Goal: Information Seeking & Learning: Learn about a topic

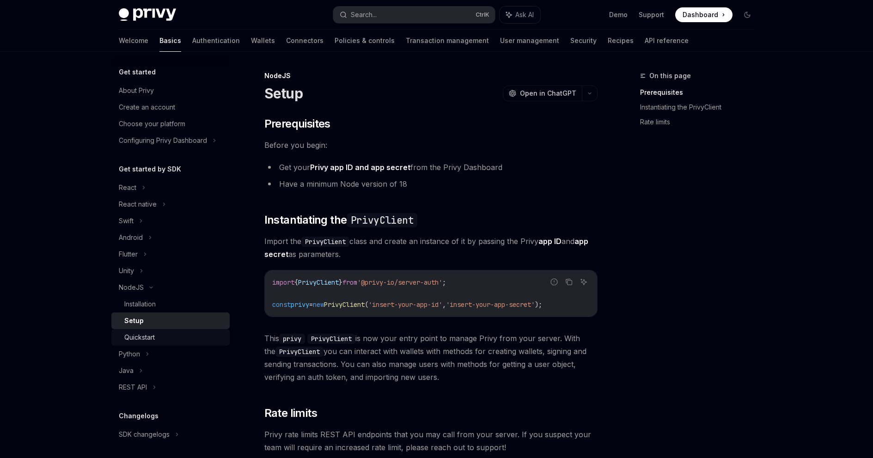
click at [167, 333] on div "Quickstart" at bounding box center [174, 337] width 100 height 11
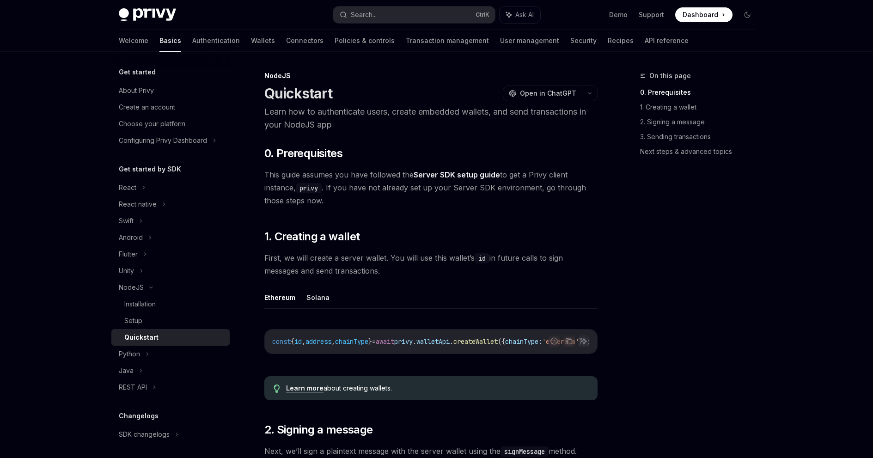
click at [317, 303] on button "Solana" at bounding box center [318, 298] width 23 height 22
click at [145, 316] on div "Setup" at bounding box center [174, 320] width 100 height 11
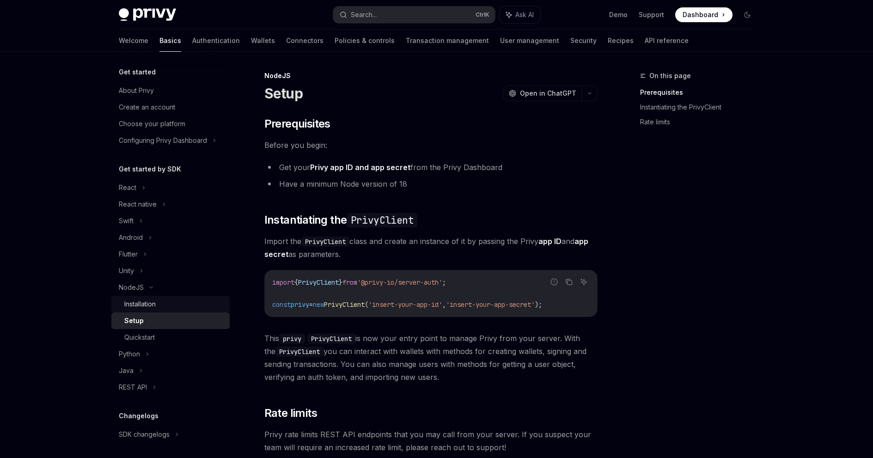
click at [172, 302] on div "Installation" at bounding box center [174, 304] width 100 height 11
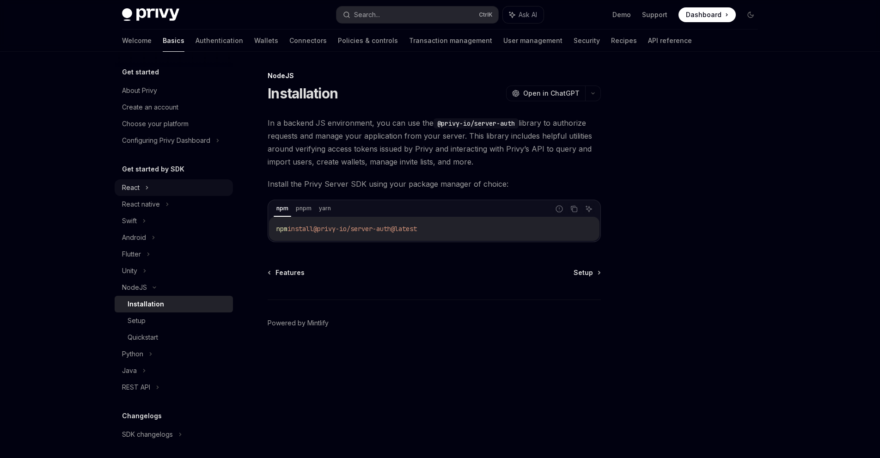
click at [177, 189] on div "React" at bounding box center [174, 187] width 118 height 17
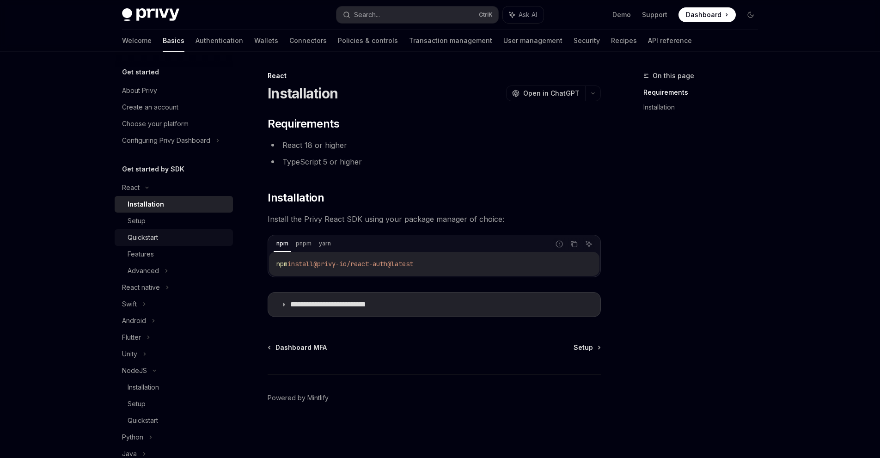
click at [180, 238] on div "Quickstart" at bounding box center [178, 237] width 100 height 11
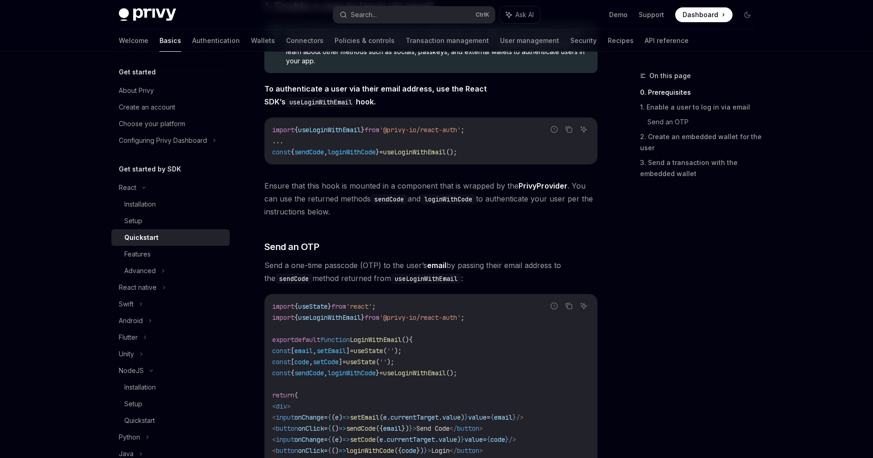
scroll to position [5, 0]
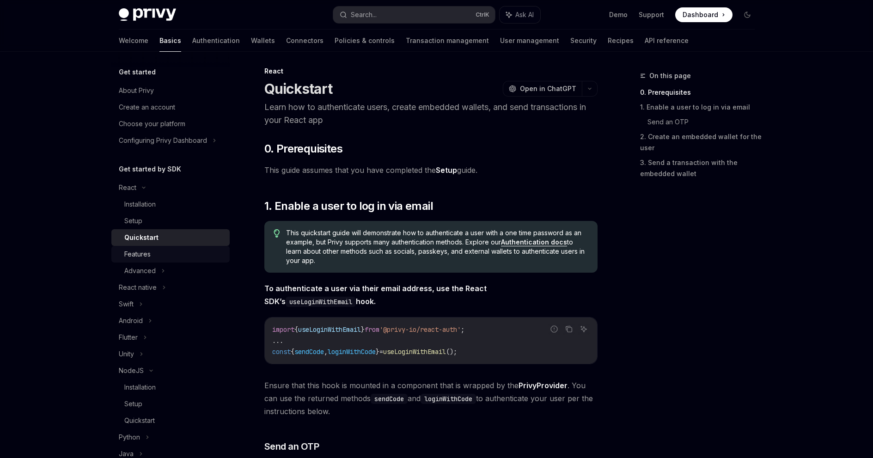
click at [151, 253] on div "Features" at bounding box center [174, 254] width 100 height 11
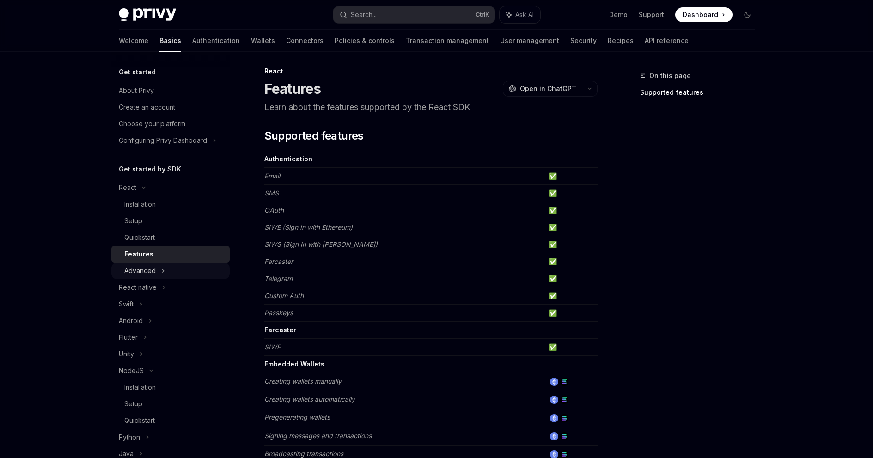
click at [172, 269] on div "Advanced" at bounding box center [170, 271] width 118 height 17
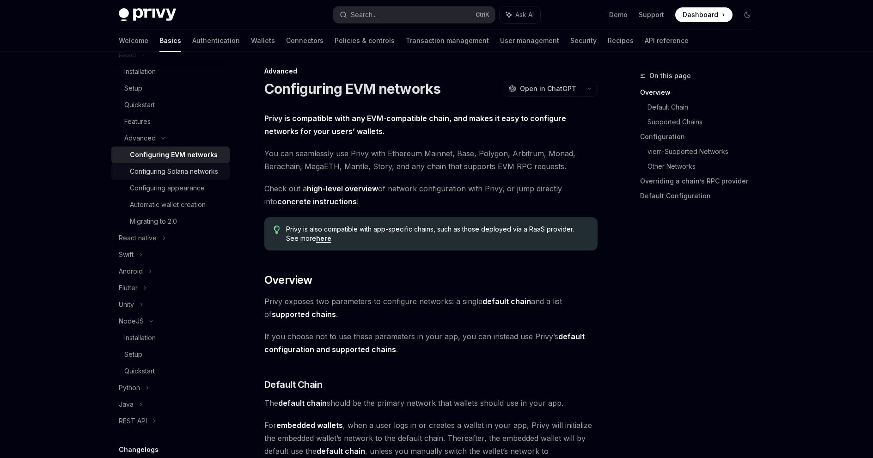
scroll to position [30, 0]
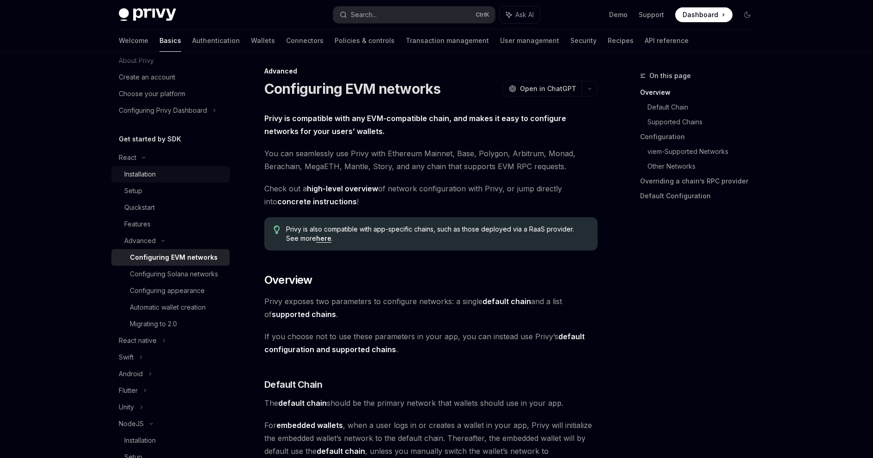
click at [184, 167] on link "Installation" at bounding box center [170, 174] width 118 height 17
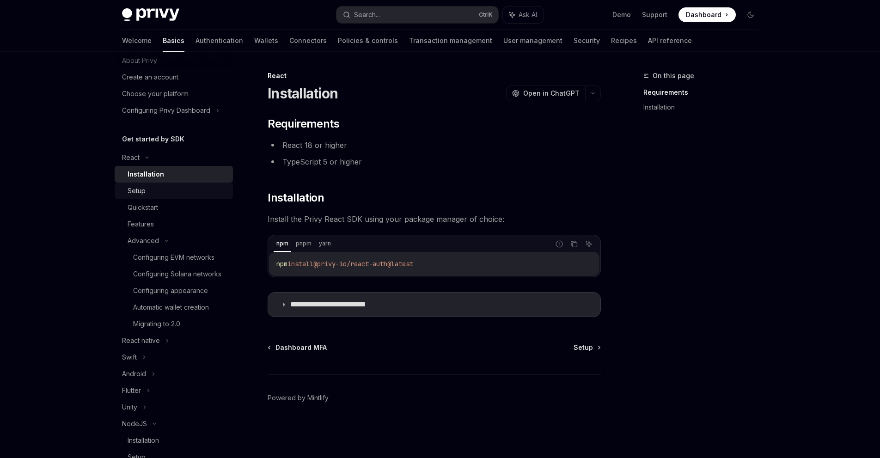
click at [141, 190] on div "Setup" at bounding box center [137, 190] width 18 height 11
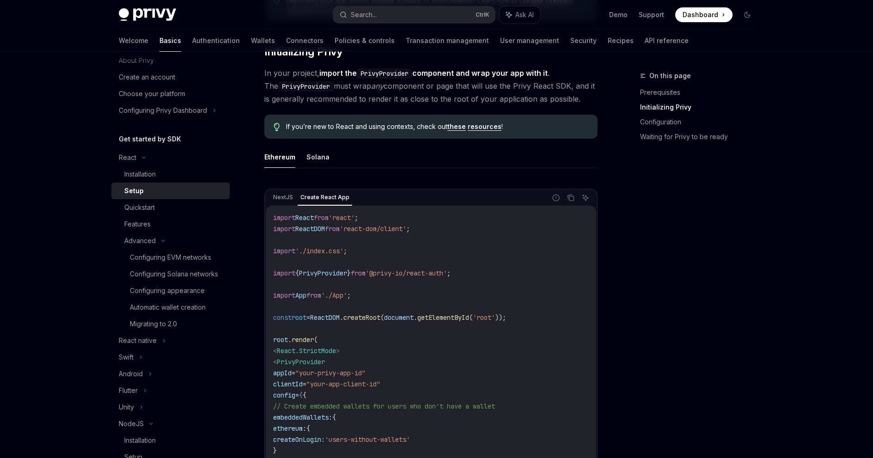
scroll to position [416, 0]
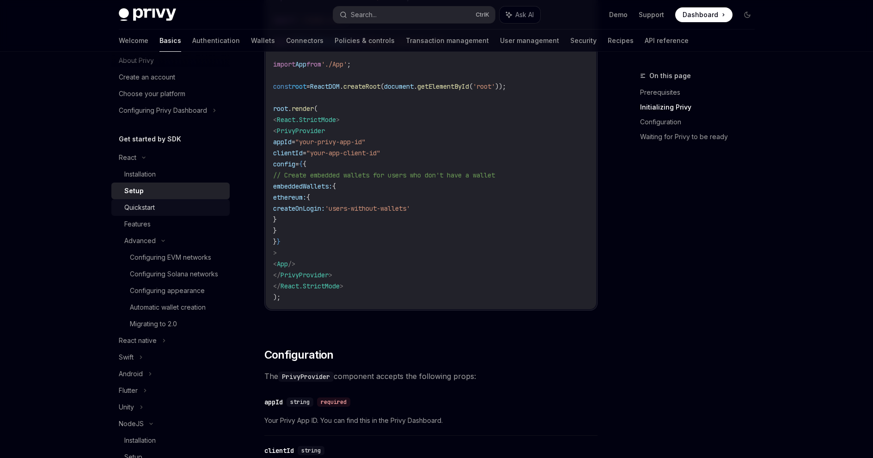
click at [175, 204] on div "Quickstart" at bounding box center [174, 207] width 100 height 11
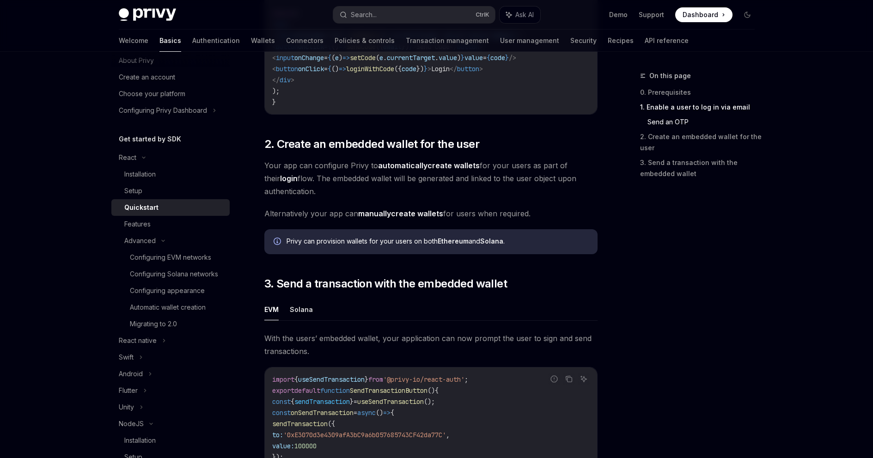
scroll to position [647, 0]
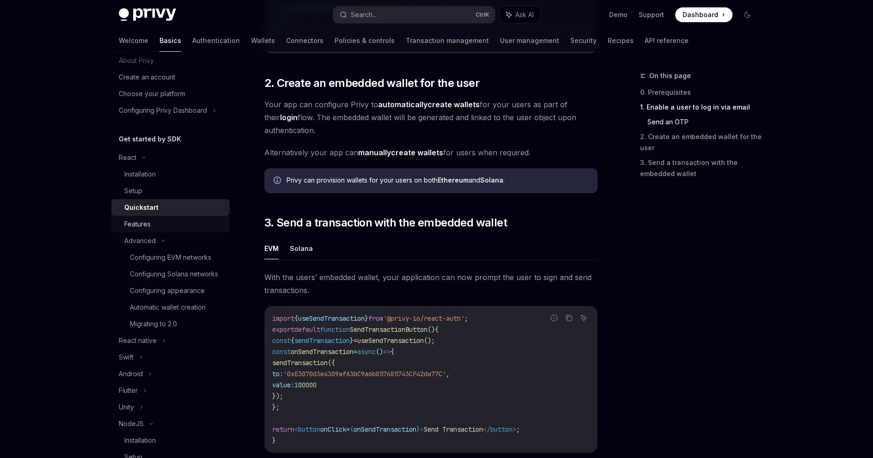
click at [150, 223] on div "Features" at bounding box center [137, 224] width 26 height 11
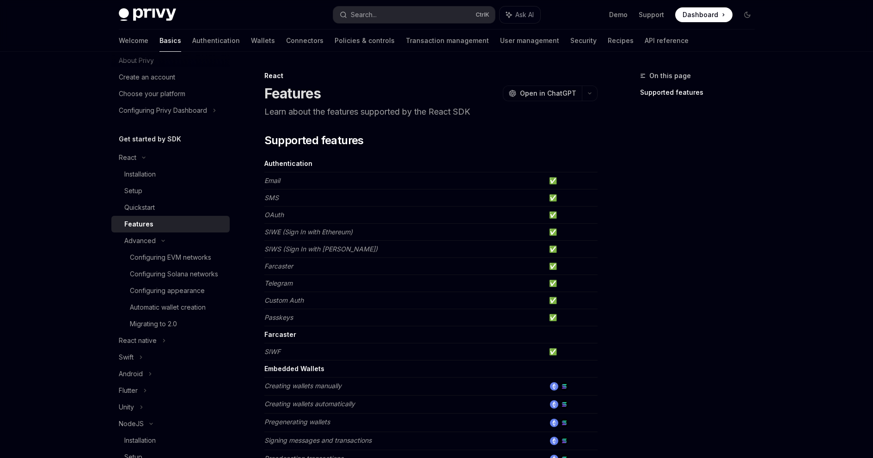
click at [285, 297] on em "Custom Auth" at bounding box center [283, 300] width 39 height 8
click at [353, 303] on td "Custom Auth" at bounding box center [404, 300] width 281 height 17
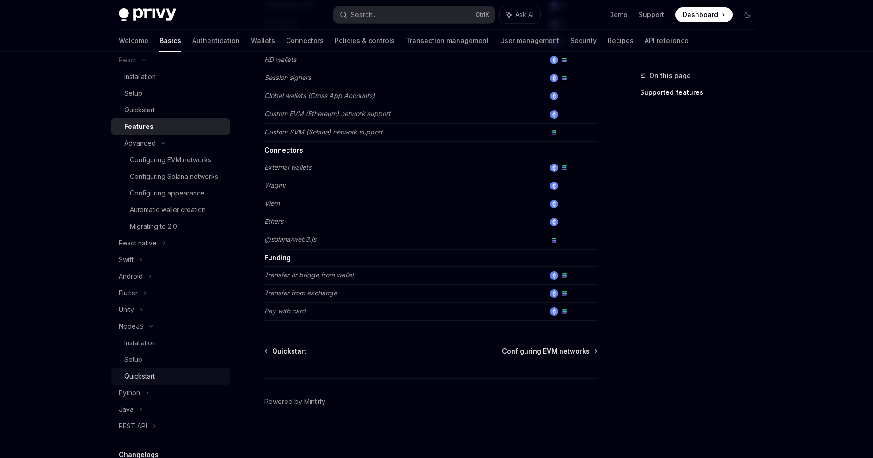
scroll to position [169, 0]
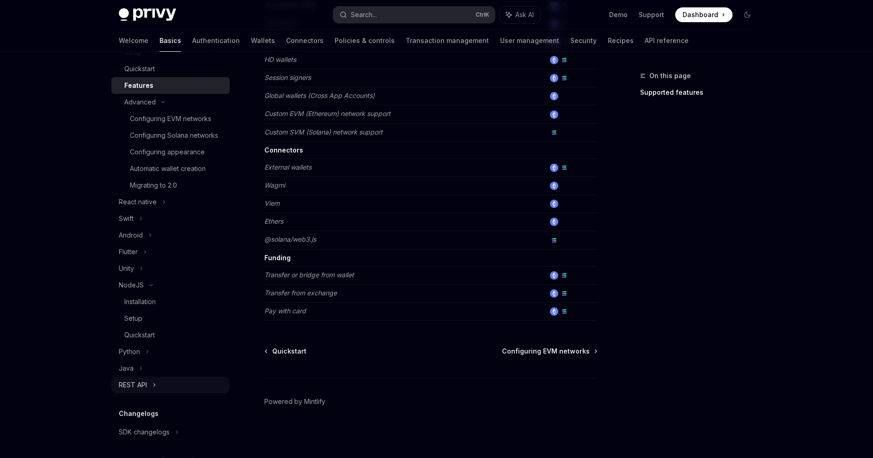
click at [173, 393] on div "REST API" at bounding box center [170, 385] width 118 height 17
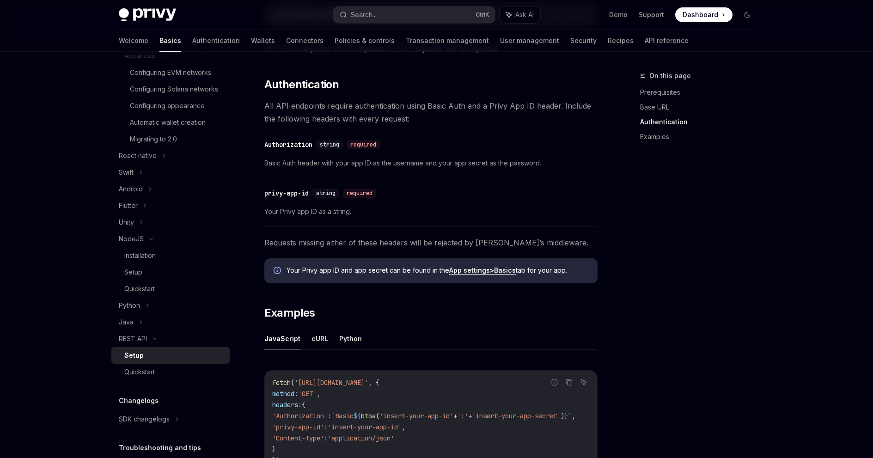
scroll to position [416, 0]
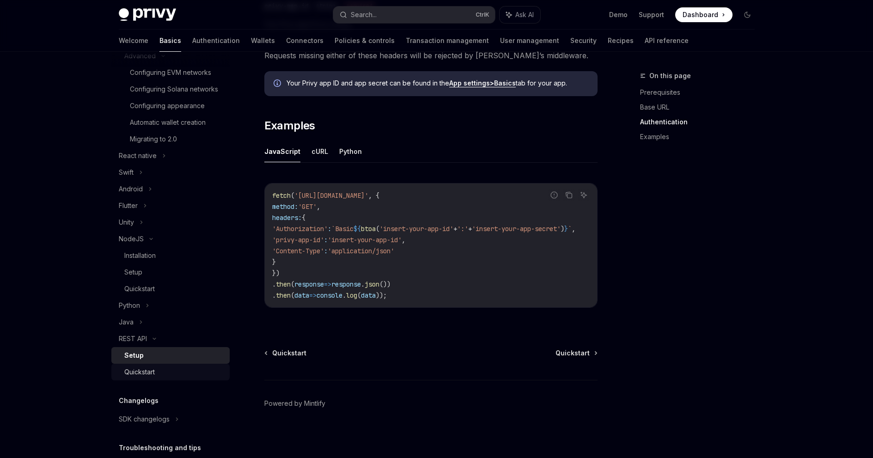
click at [177, 378] on div "Quickstart" at bounding box center [174, 372] width 100 height 11
type textarea "*"
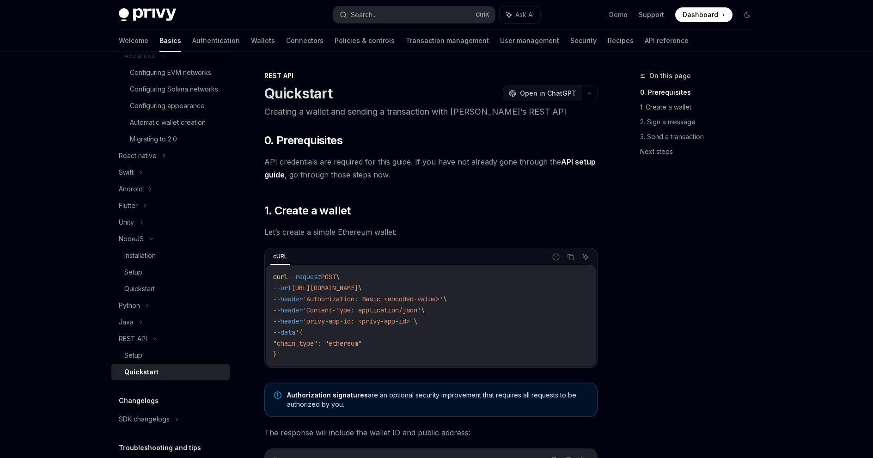
click at [543, 91] on span "Open in ChatGPT" at bounding box center [548, 93] width 56 height 9
